Goal: Task Accomplishment & Management: Manage account settings

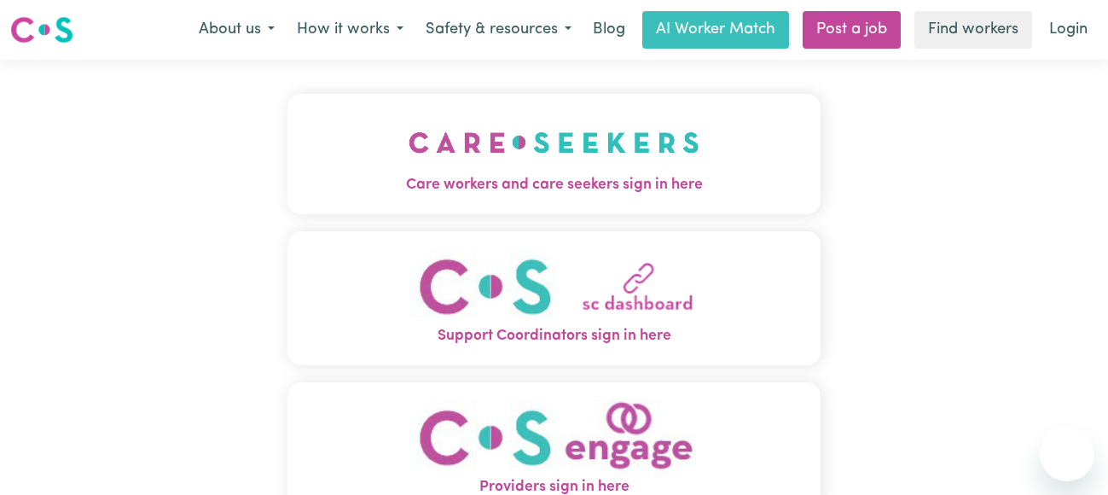
click at [21, 282] on div "Care workers and care seekers sign in here Support Coordinators sign in here Pr…" at bounding box center [554, 326] width 1108 height 532
click at [1060, 32] on link "Login" at bounding box center [1068, 30] width 59 height 38
click at [542, 168] on img "Care workers and care seekers sign in here" at bounding box center [554, 142] width 291 height 63
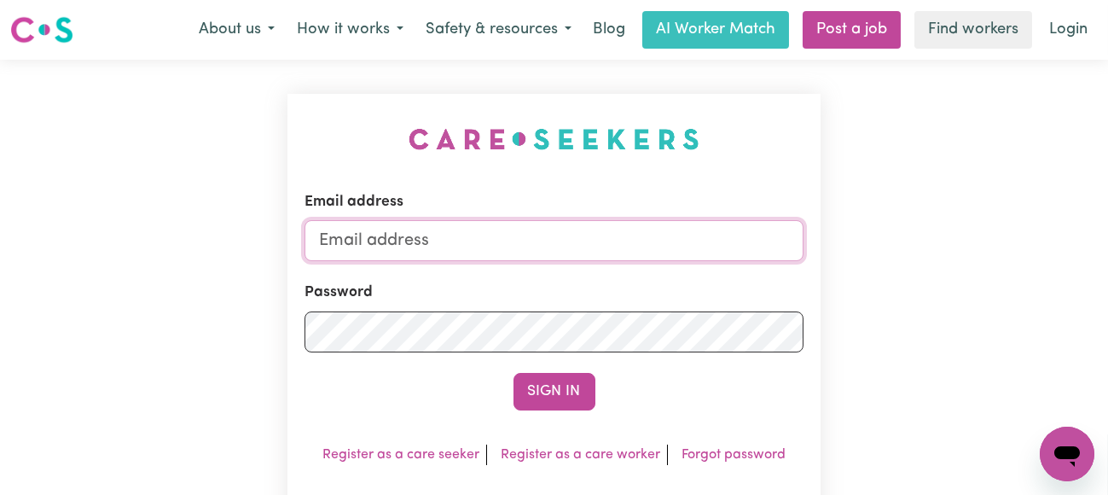
click at [505, 236] on input "Email address" at bounding box center [554, 240] width 500 height 41
type input "[EMAIL_ADDRESS][PERSON_NAME][DOMAIN_NAME]"
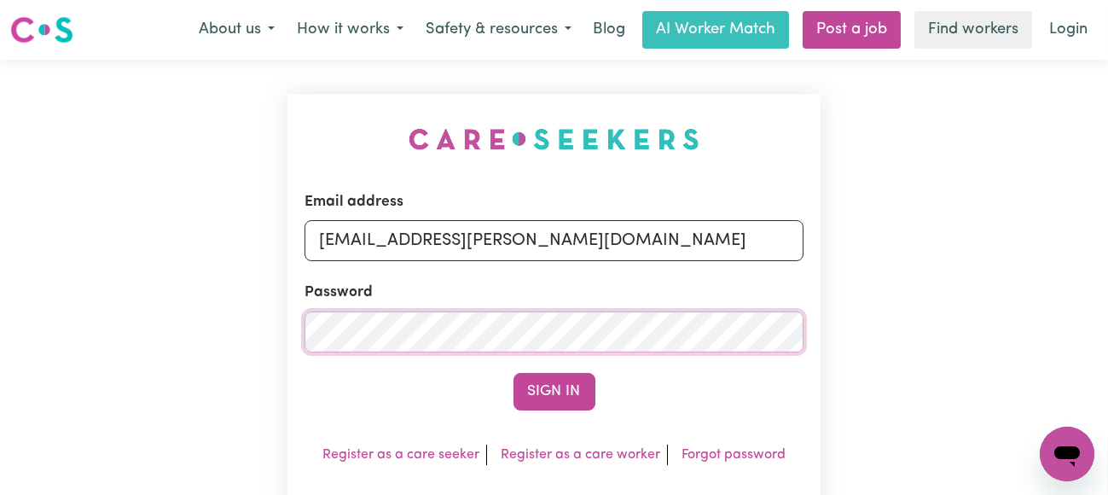
click at [513, 373] on button "Sign In" at bounding box center [554, 392] width 82 height 38
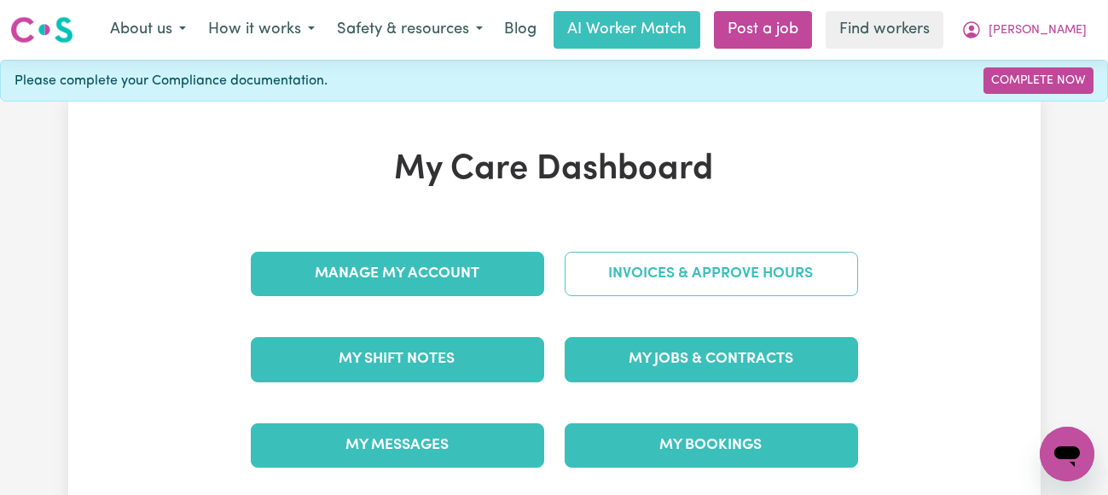
click at [624, 270] on link "Invoices & Approve Hours" at bounding box center [711, 274] width 293 height 44
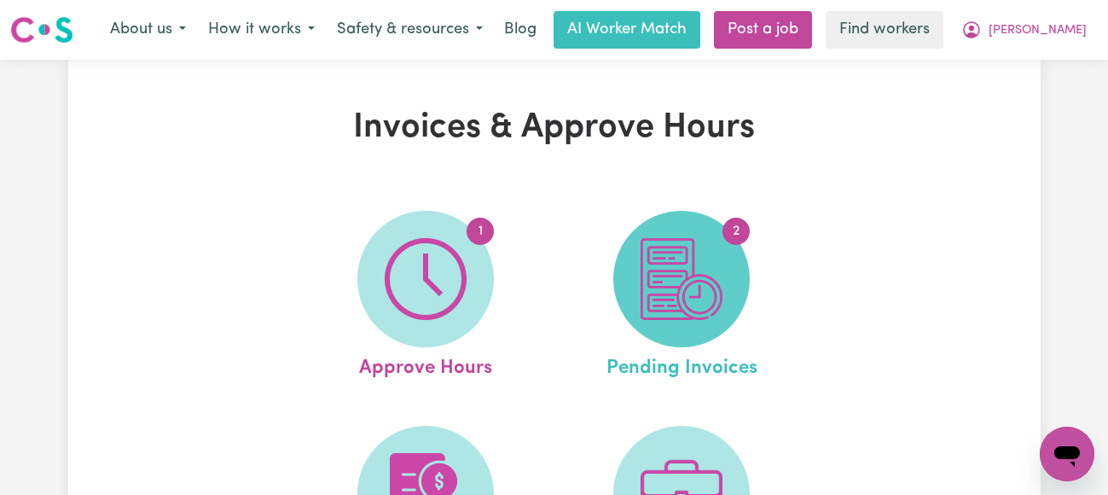
click at [673, 281] on img at bounding box center [682, 279] width 82 height 82
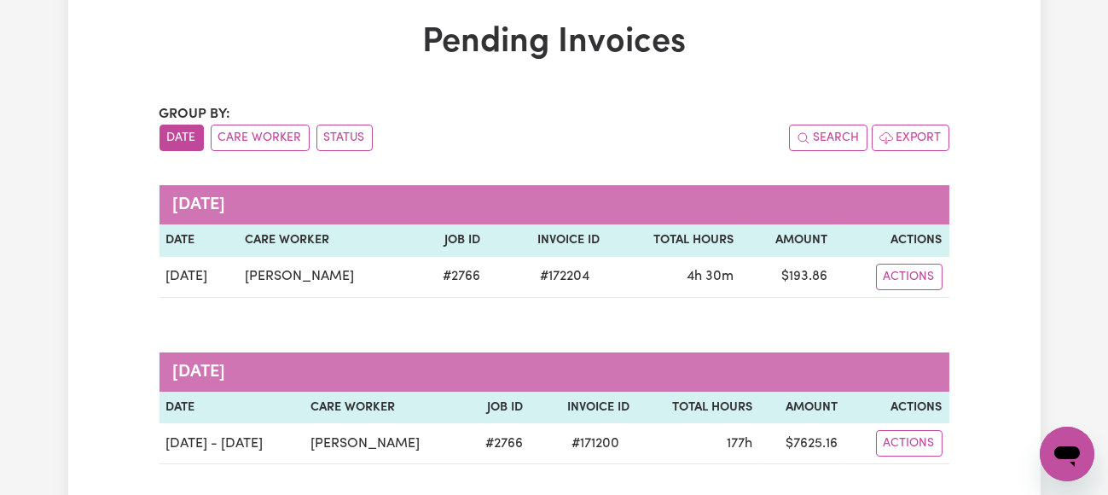
scroll to position [171, 0]
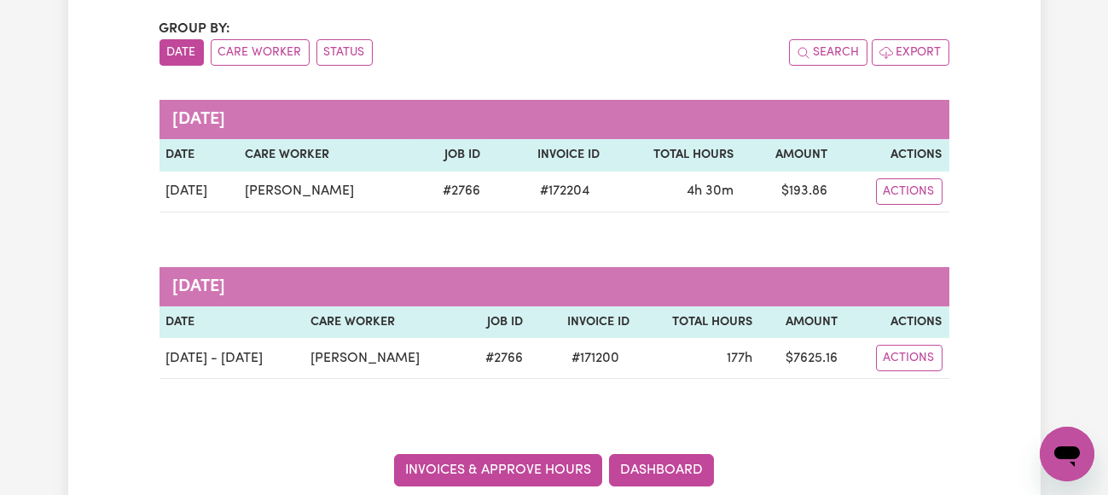
click at [531, 467] on link "Invoices & Approve Hours" at bounding box center [498, 470] width 208 height 32
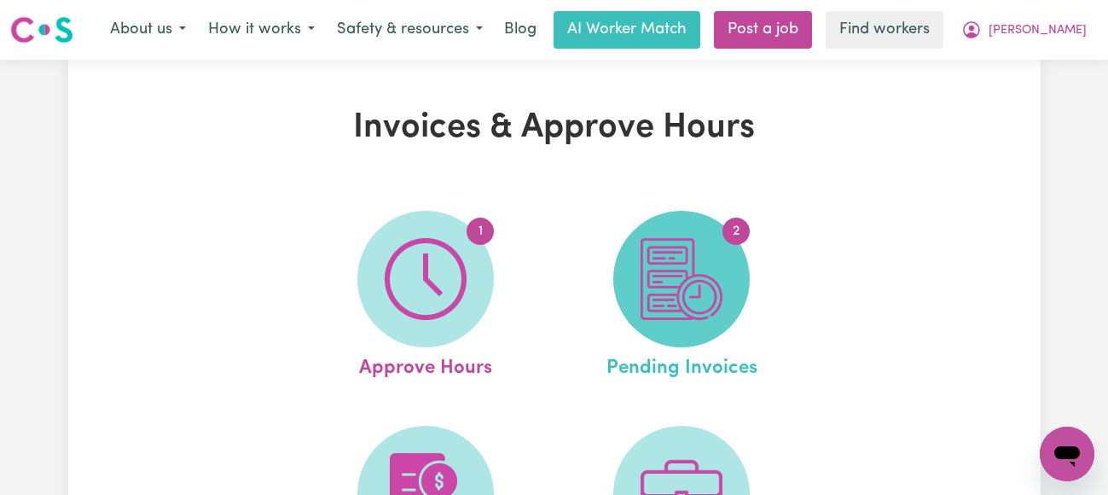
click at [661, 291] on img at bounding box center [682, 279] width 82 height 82
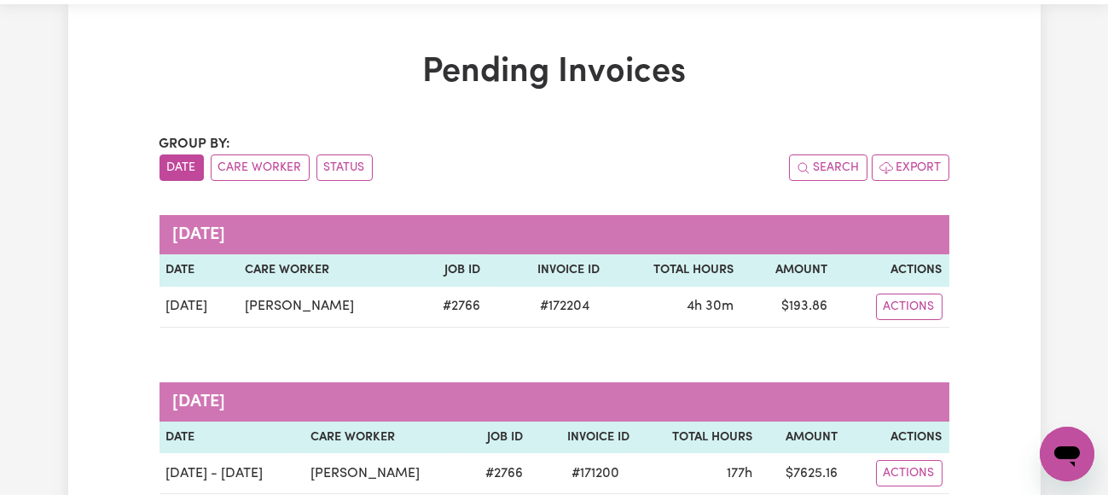
scroll to position [85, 0]
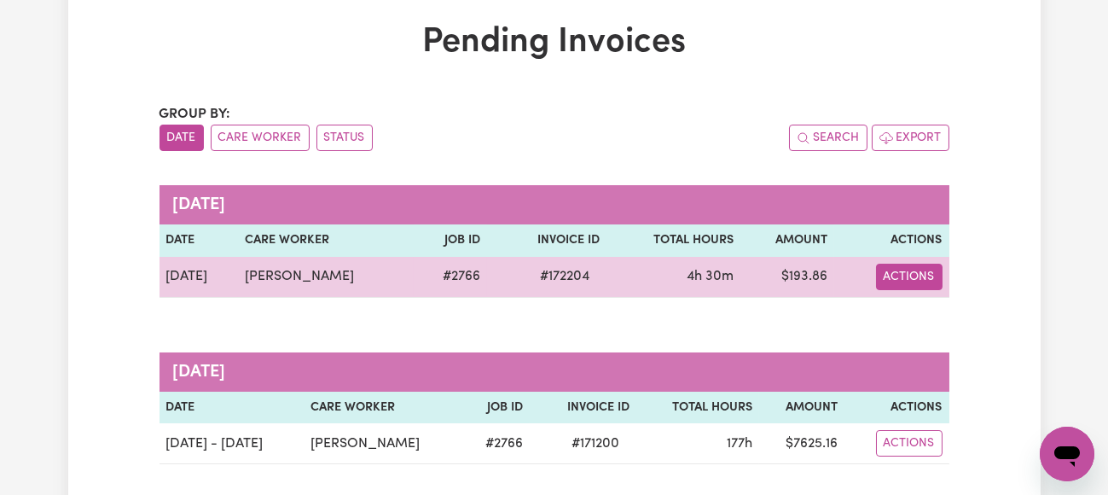
click at [899, 275] on button "Actions" at bounding box center [909, 277] width 67 height 26
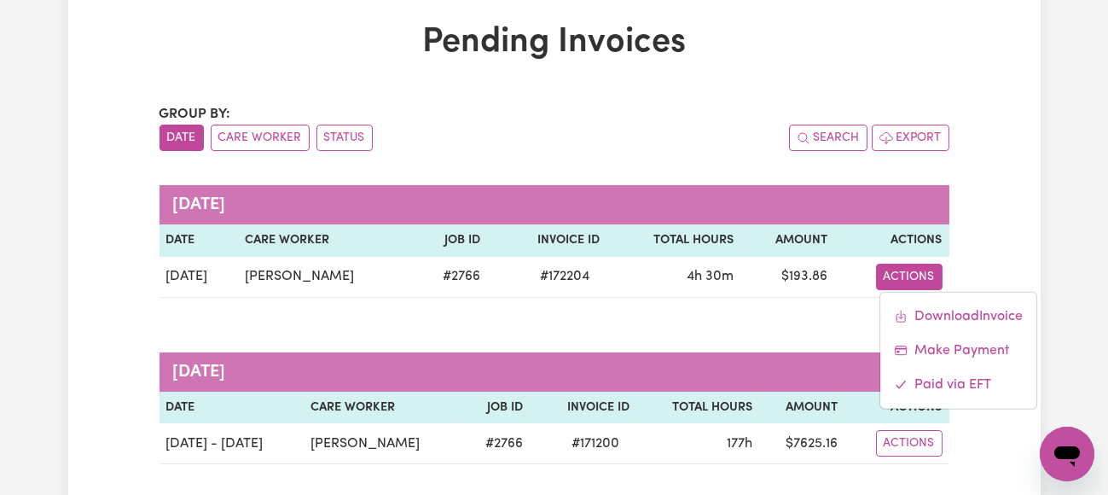
click at [122, 300] on div "Pending Invoices Group by: Date Care Worker Status Search Export [DATE] Date Ca…" at bounding box center [554, 296] width 972 height 549
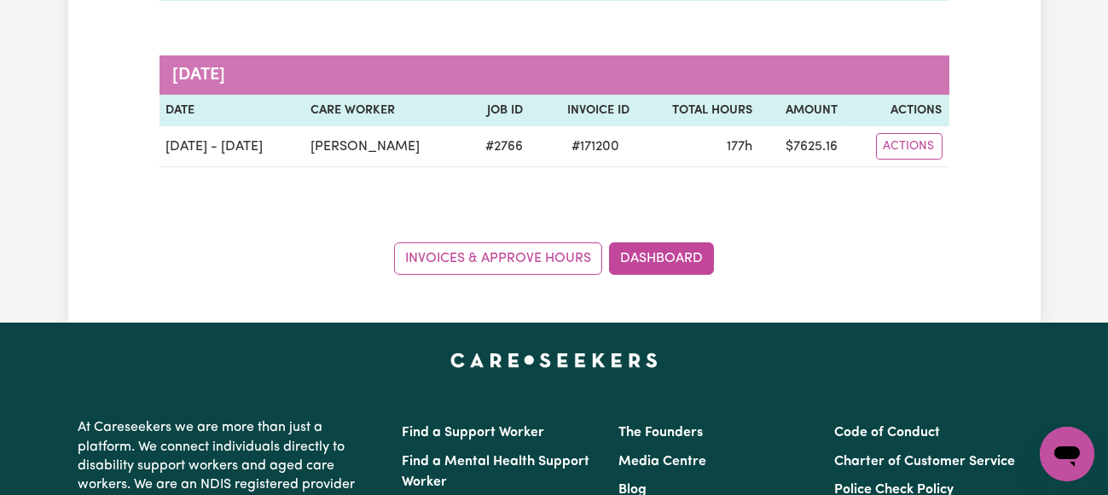
scroll to position [426, 0]
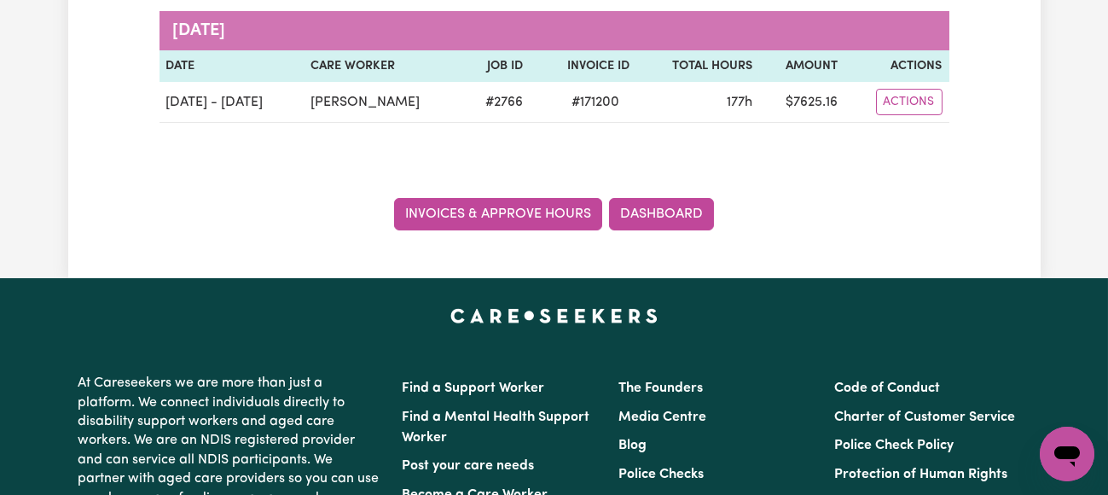
click at [529, 211] on link "Invoices & Approve Hours" at bounding box center [498, 214] width 208 height 32
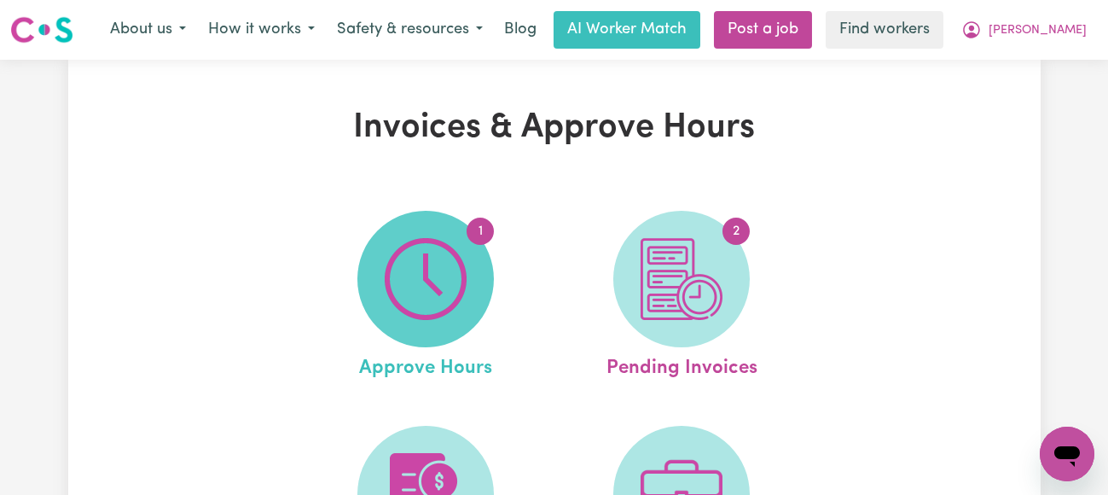
click at [455, 262] on img at bounding box center [426, 279] width 82 height 82
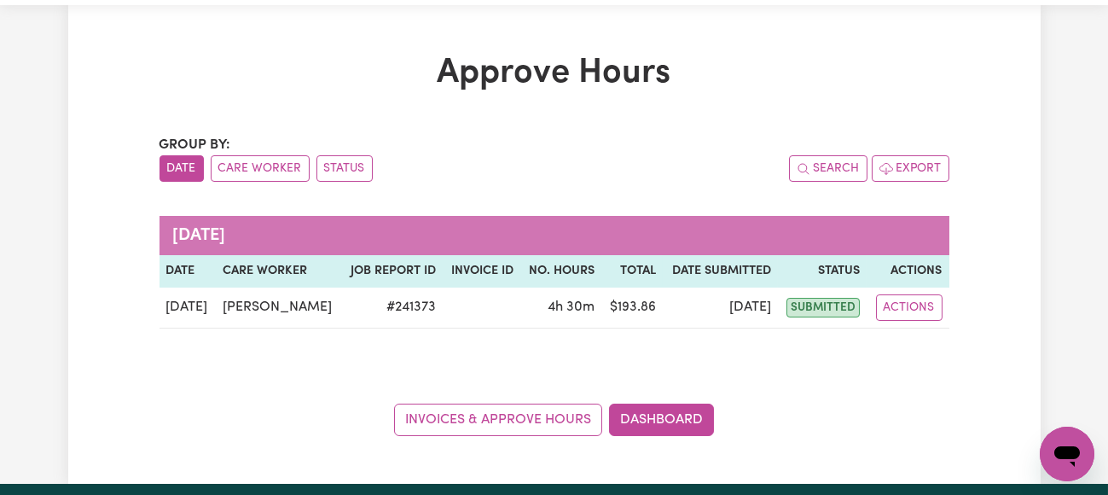
scroll to position [85, 0]
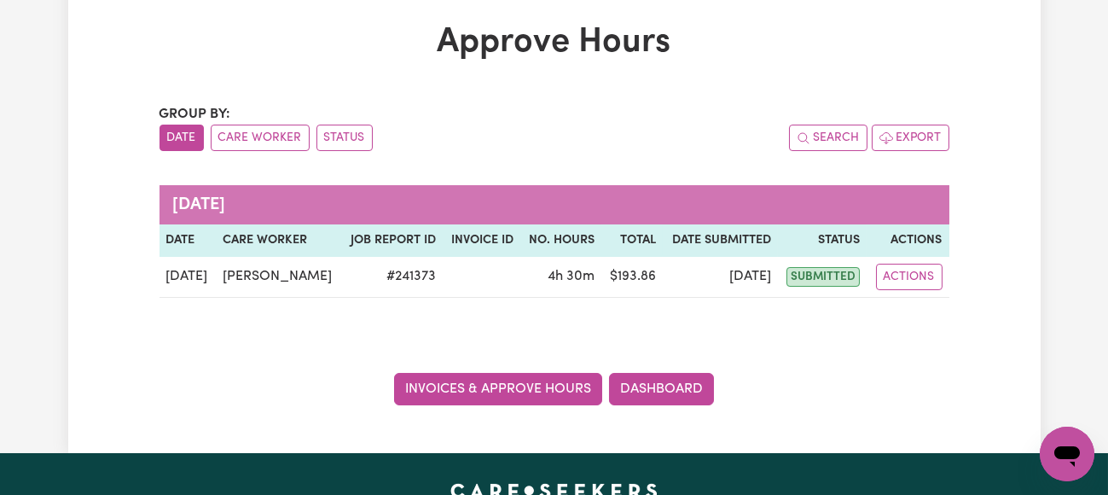
click at [535, 390] on link "Invoices & Approve Hours" at bounding box center [498, 389] width 208 height 32
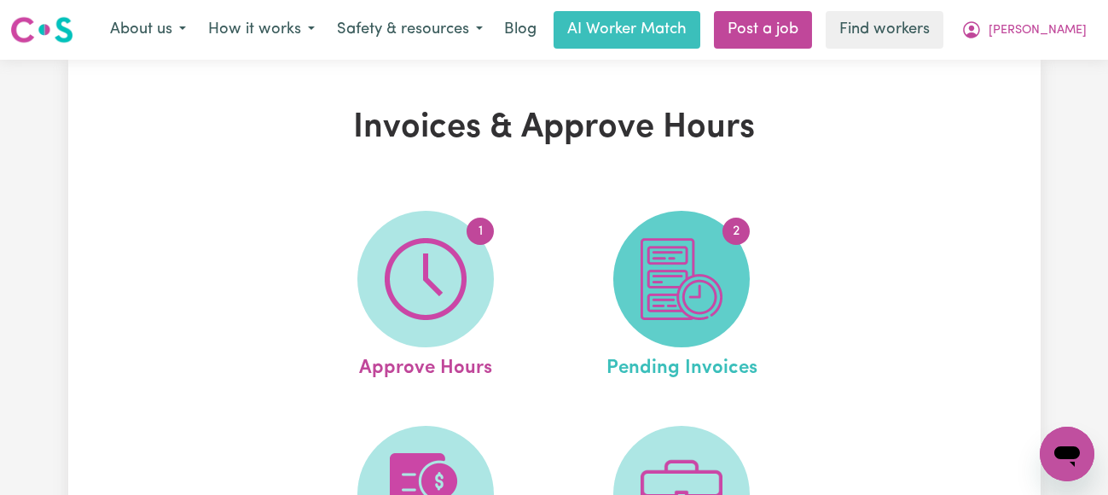
click at [701, 281] on img at bounding box center [682, 279] width 82 height 82
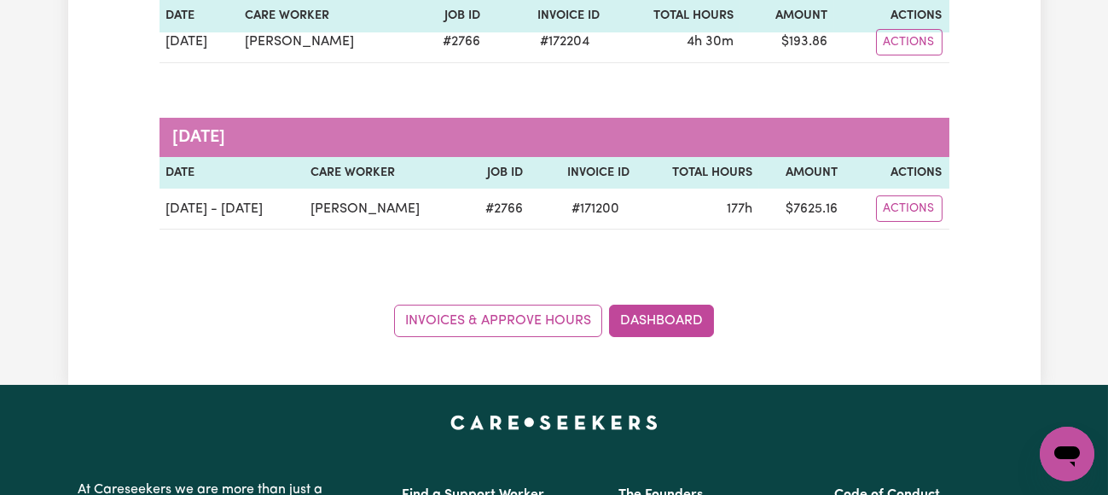
scroll to position [341, 0]
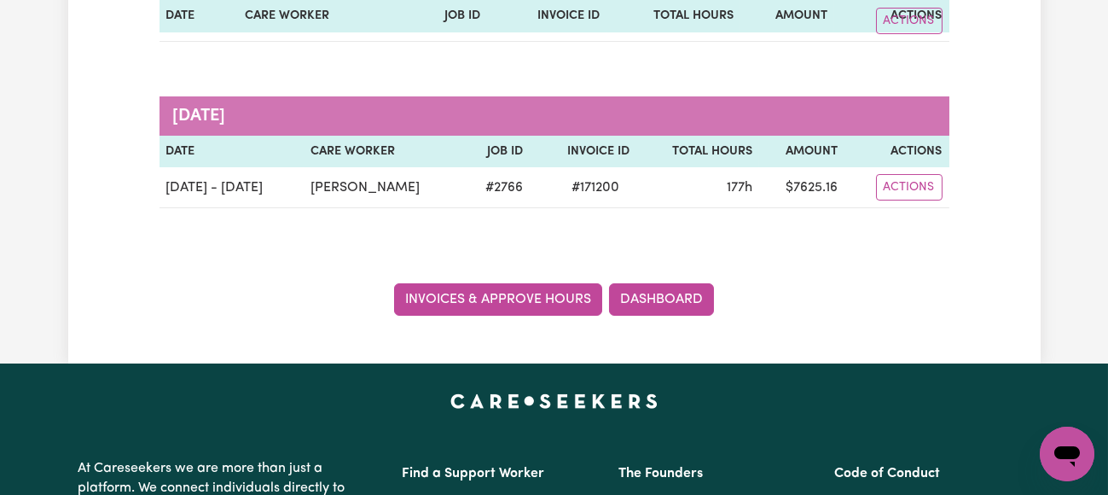
click at [510, 295] on link "Invoices & Approve Hours" at bounding box center [498, 299] width 208 height 32
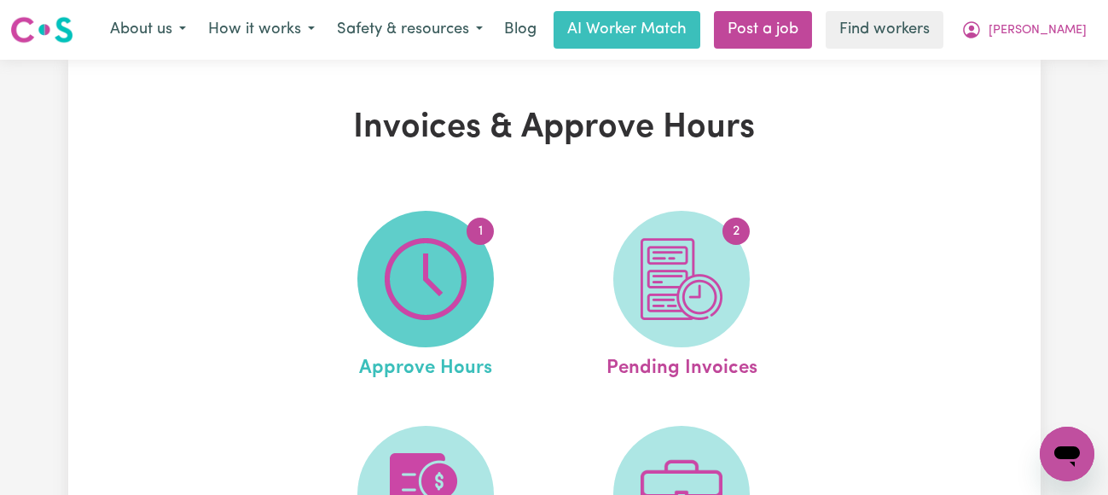
click at [453, 281] on img at bounding box center [426, 279] width 82 height 82
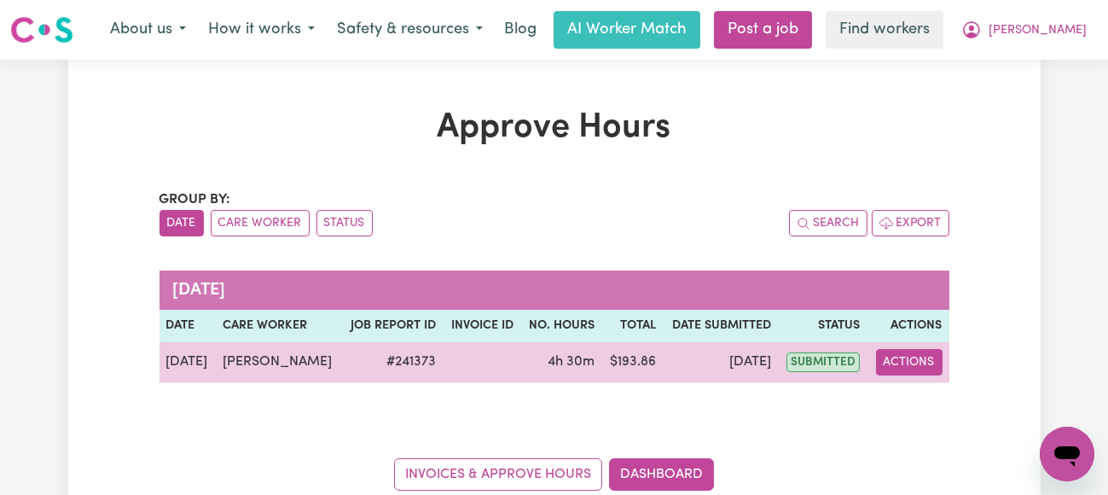
click at [902, 361] on button "Actions" at bounding box center [909, 362] width 67 height 26
click at [932, 392] on link "View Job Report" at bounding box center [953, 401] width 146 height 34
select select "pm"
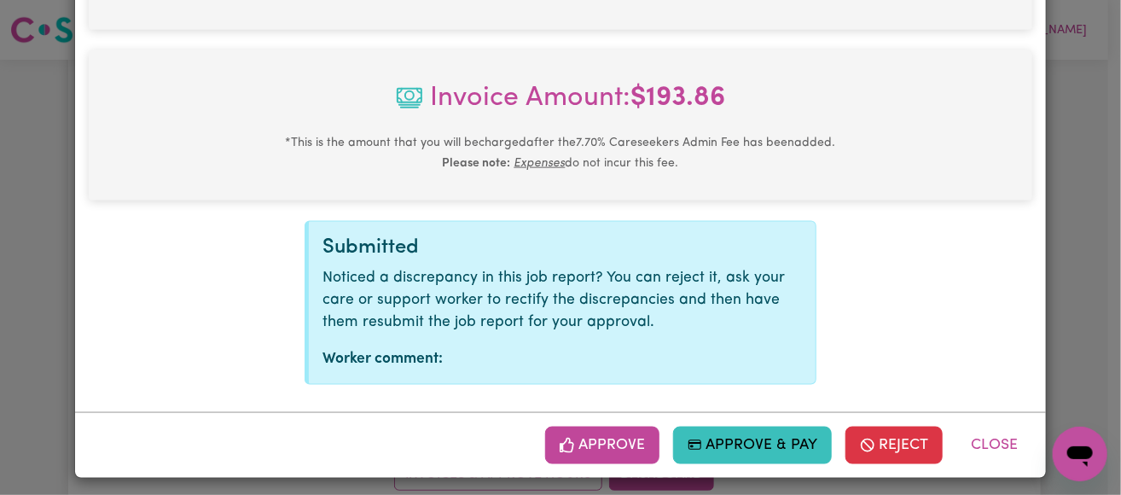
scroll to position [820, 0]
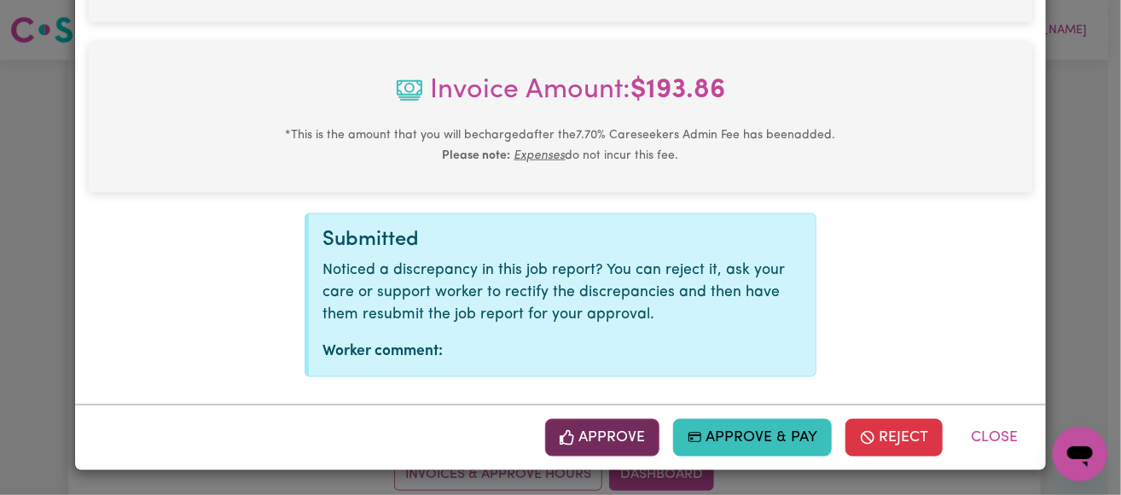
click at [612, 438] on button "Approve" at bounding box center [602, 438] width 114 height 38
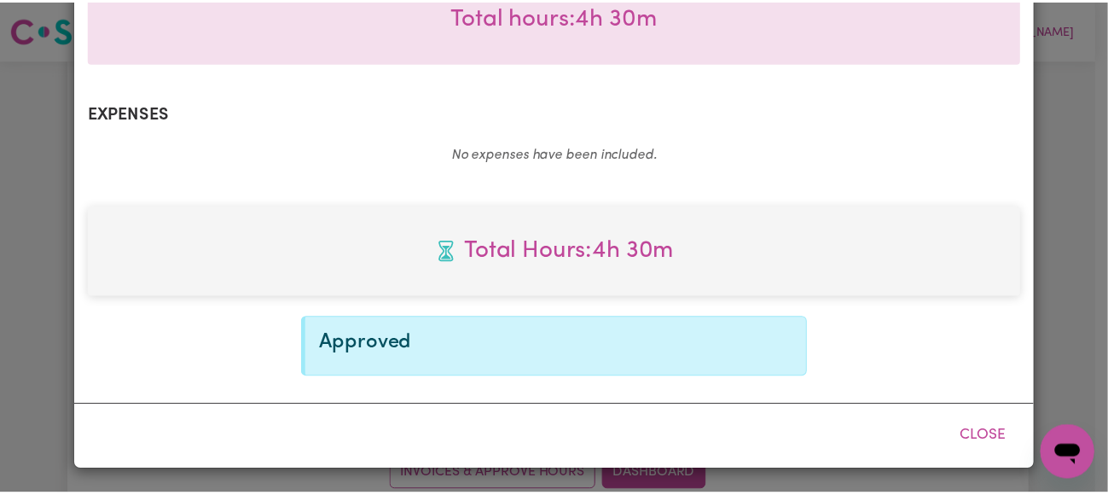
scroll to position [545, 0]
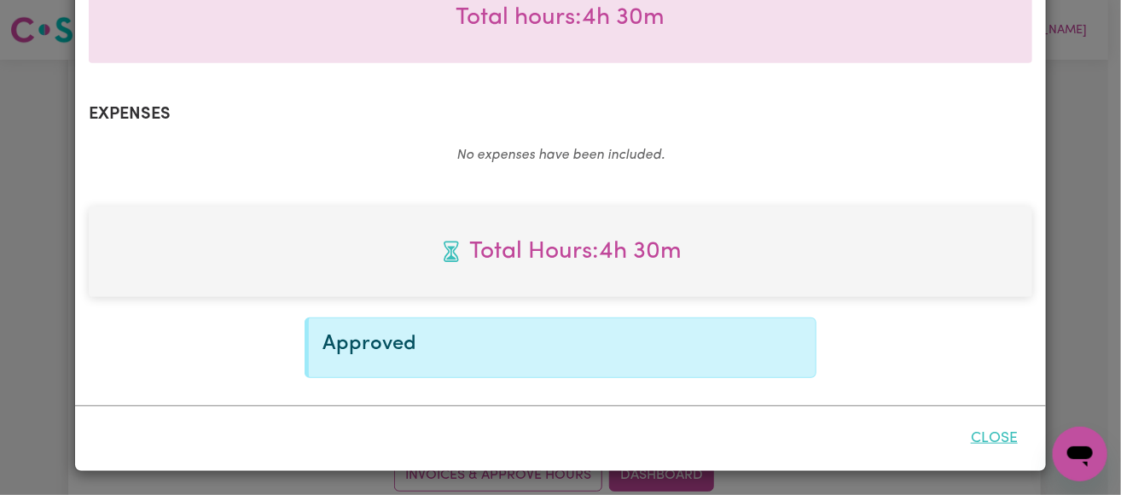
click at [976, 432] on button "Close" at bounding box center [994, 439] width 76 height 38
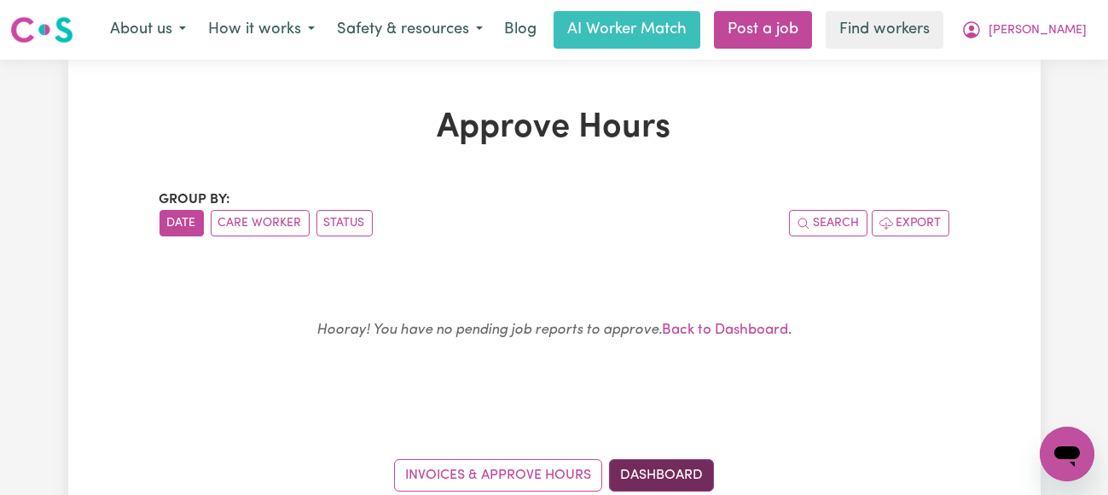
click at [640, 473] on link "Dashboard" at bounding box center [661, 475] width 105 height 32
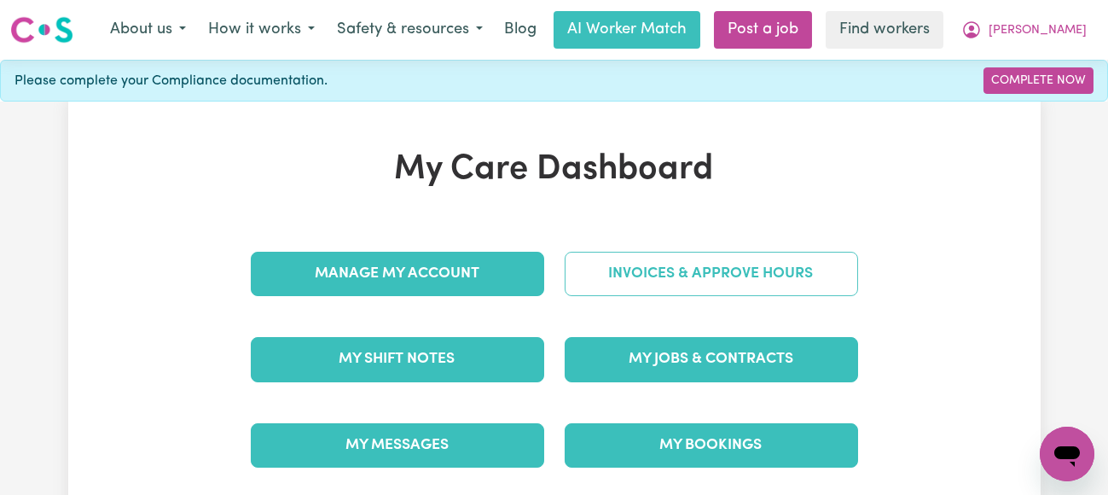
click at [693, 267] on link "Invoices & Approve Hours" at bounding box center [711, 274] width 293 height 44
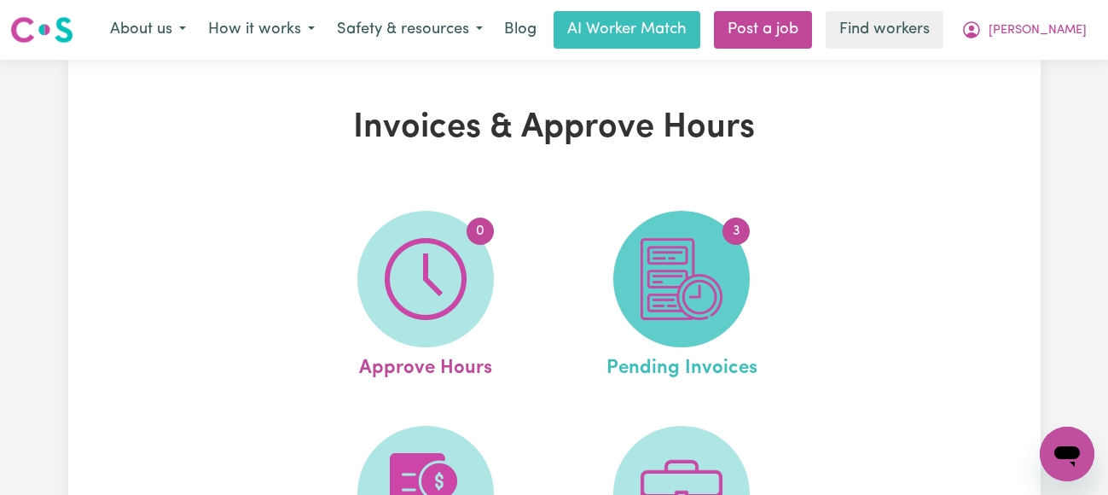
click at [700, 279] on img at bounding box center [682, 279] width 82 height 82
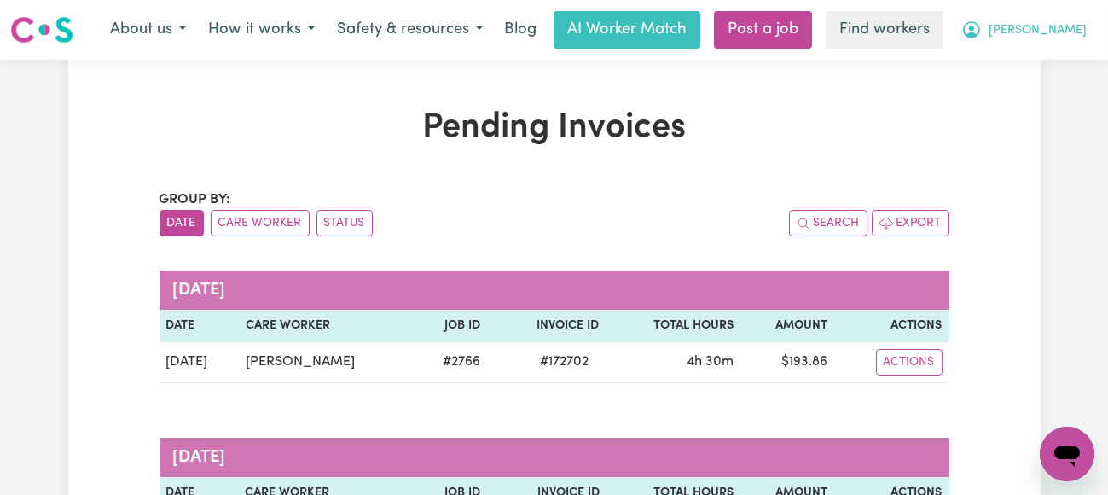
click at [1069, 31] on span "[PERSON_NAME]" at bounding box center [1038, 30] width 98 height 19
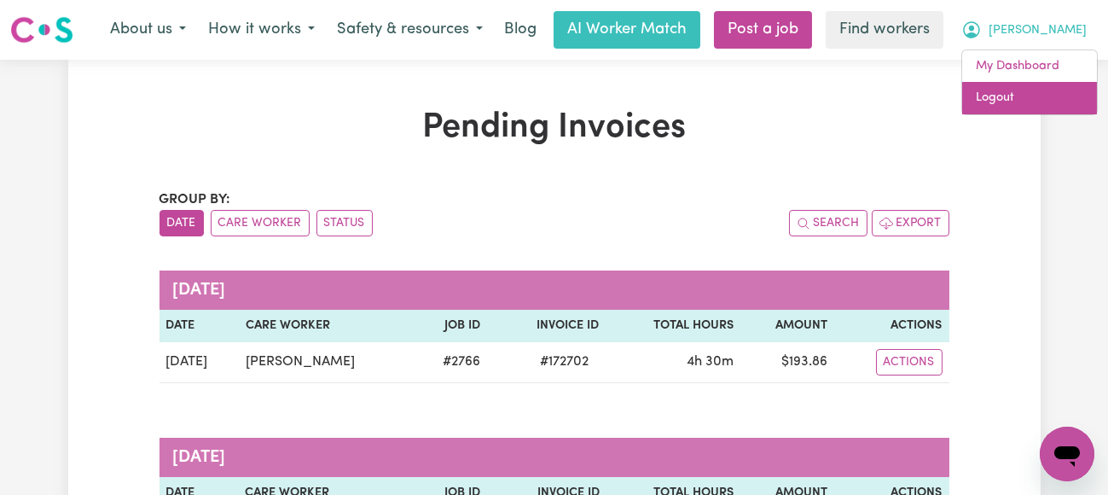
click at [1000, 101] on link "Logout" at bounding box center [1029, 98] width 135 height 32
